Goal: Find specific page/section: Locate a particular part of the current website

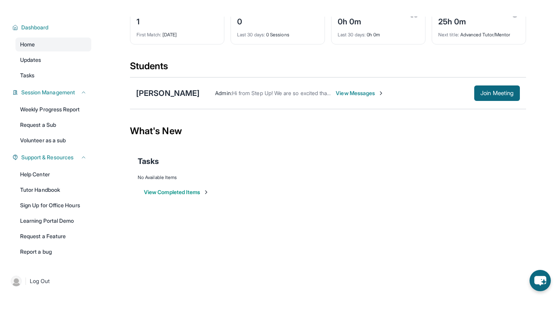
scroll to position [55, 0]
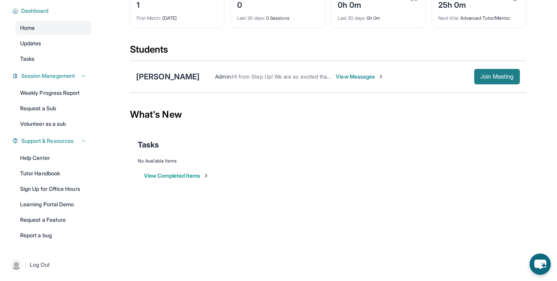
click at [489, 79] on span "Join Meeting" at bounding box center [497, 76] width 33 height 5
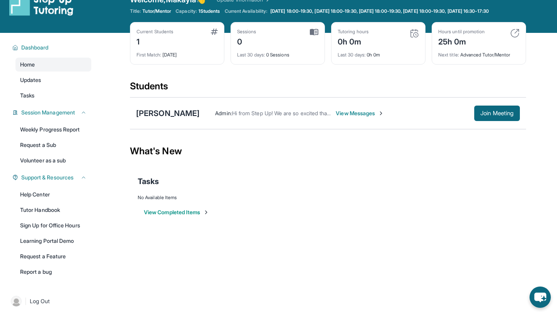
scroll to position [12, 0]
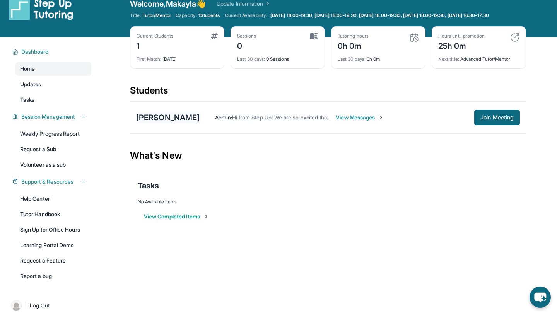
click at [183, 123] on div "[PERSON_NAME]" at bounding box center [167, 117] width 63 height 11
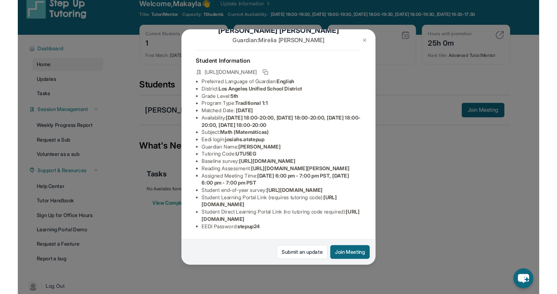
scroll to position [82, 232]
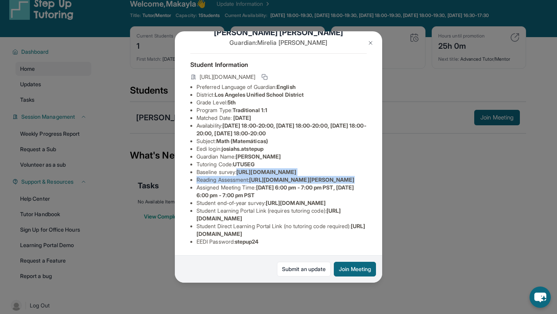
drag, startPoint x: 195, startPoint y: 119, endPoint x: 369, endPoint y: 137, distance: 174.4
click at [369, 137] on div "[PERSON_NAME] Guardian: [PERSON_NAME] Student Information [URL][DOMAIN_NAME] Pr…" at bounding box center [278, 157] width 207 height 252
copy ul "[URL][DOMAIN_NAME] Reading Assessment : [URL][DOMAIN_NAME]?"
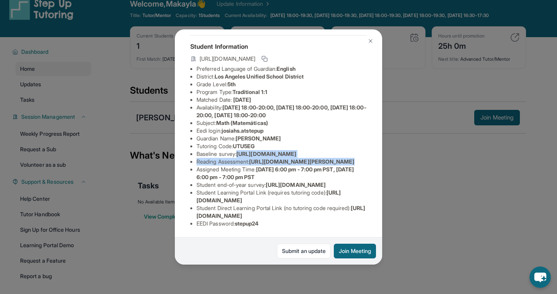
scroll to position [89, 58]
click at [371, 43] on img at bounding box center [371, 41] width 6 height 6
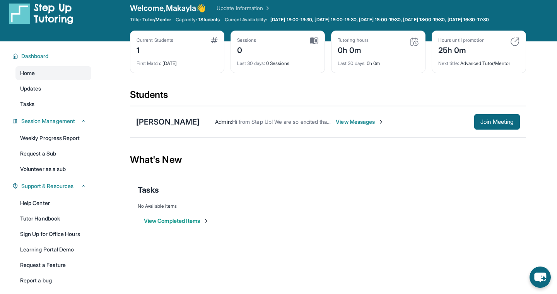
scroll to position [9, 0]
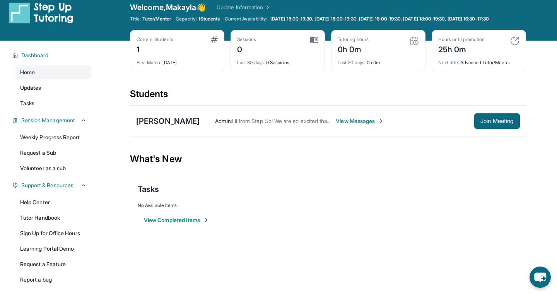
click at [352, 125] on span "View Messages" at bounding box center [360, 121] width 48 height 8
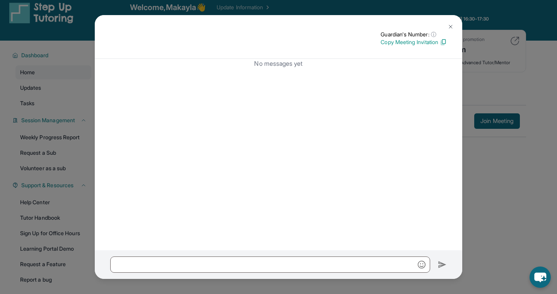
click at [454, 26] on button at bounding box center [450, 26] width 15 height 15
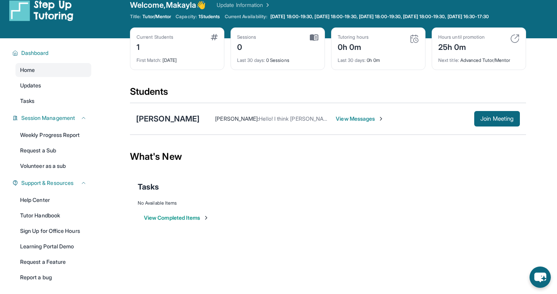
scroll to position [12, 0]
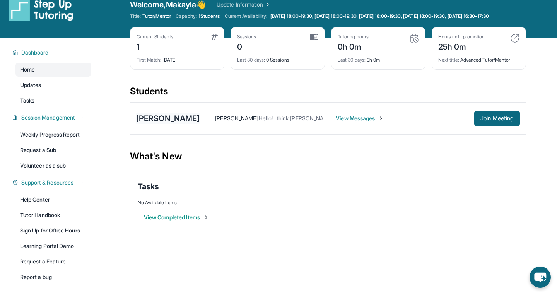
click at [177, 123] on div "[PERSON_NAME]" at bounding box center [167, 118] width 63 height 11
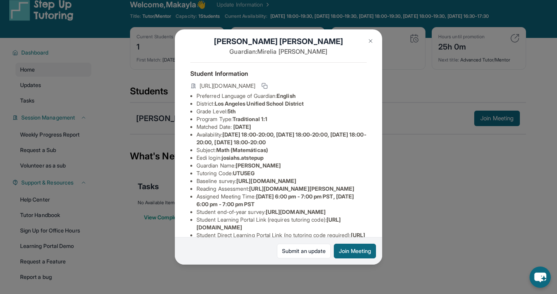
scroll to position [8, 0]
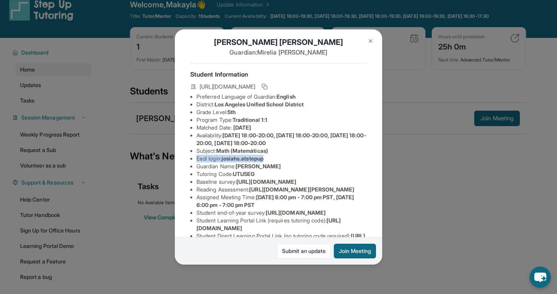
drag, startPoint x: 197, startPoint y: 159, endPoint x: 271, endPoint y: 157, distance: 74.7
click at [271, 157] on li "Eedi login : [PERSON_NAME].atstepup" at bounding box center [282, 159] width 170 height 8
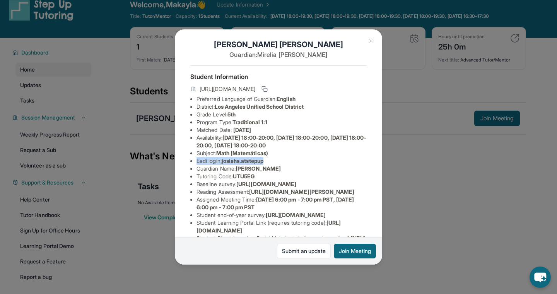
scroll to position [7, 0]
click at [372, 41] on img at bounding box center [371, 41] width 6 height 6
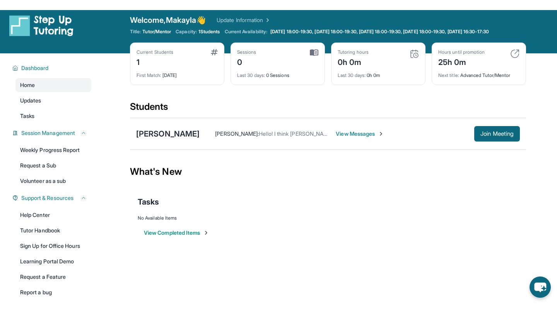
scroll to position [3, 0]
